Goal: Transaction & Acquisition: Purchase product/service

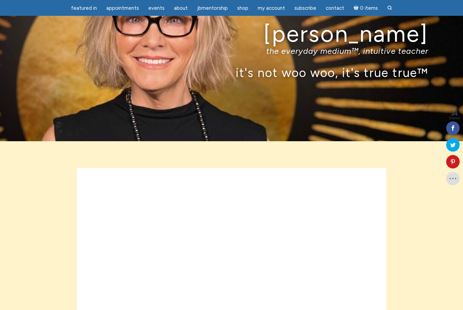
scroll to position [52, 0]
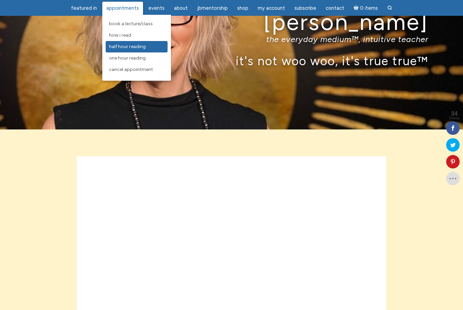
click at [129, 47] on span "Half Hour Reading" at bounding box center [127, 47] width 37 height 6
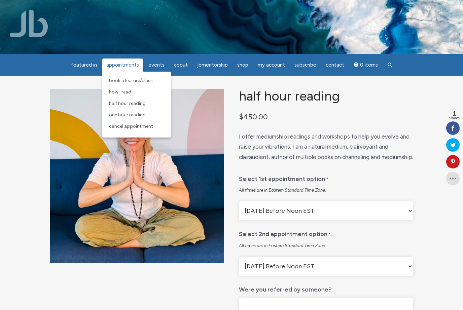
drag, startPoint x: 341, startPoint y: 182, endPoint x: 132, endPoint y: 67, distance: 239.3
drag, startPoint x: 136, startPoint y: 116, endPoint x: 132, endPoint y: 116, distance: 3.7
click at [149, 118] on link "One Hour Reading" at bounding box center [137, 114] width 62 height 11
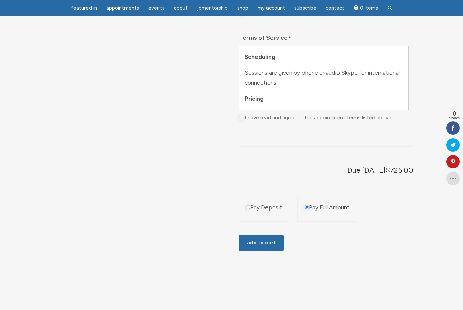
scroll to position [436, 0]
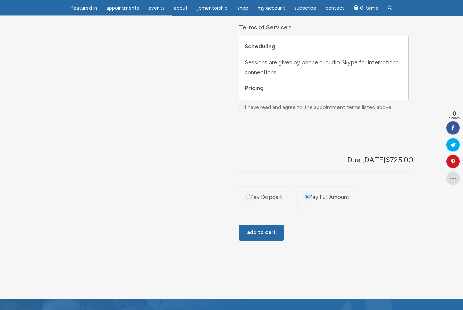
click at [249, 200] on input "Pay Deposit" at bounding box center [248, 197] width 4 height 4
radio input "true"
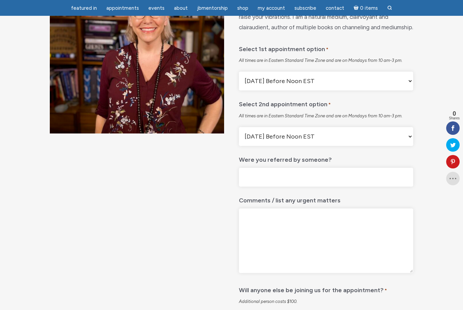
scroll to position [0, 0]
